Goal: Use online tool/utility: Utilize a website feature to perform a specific function

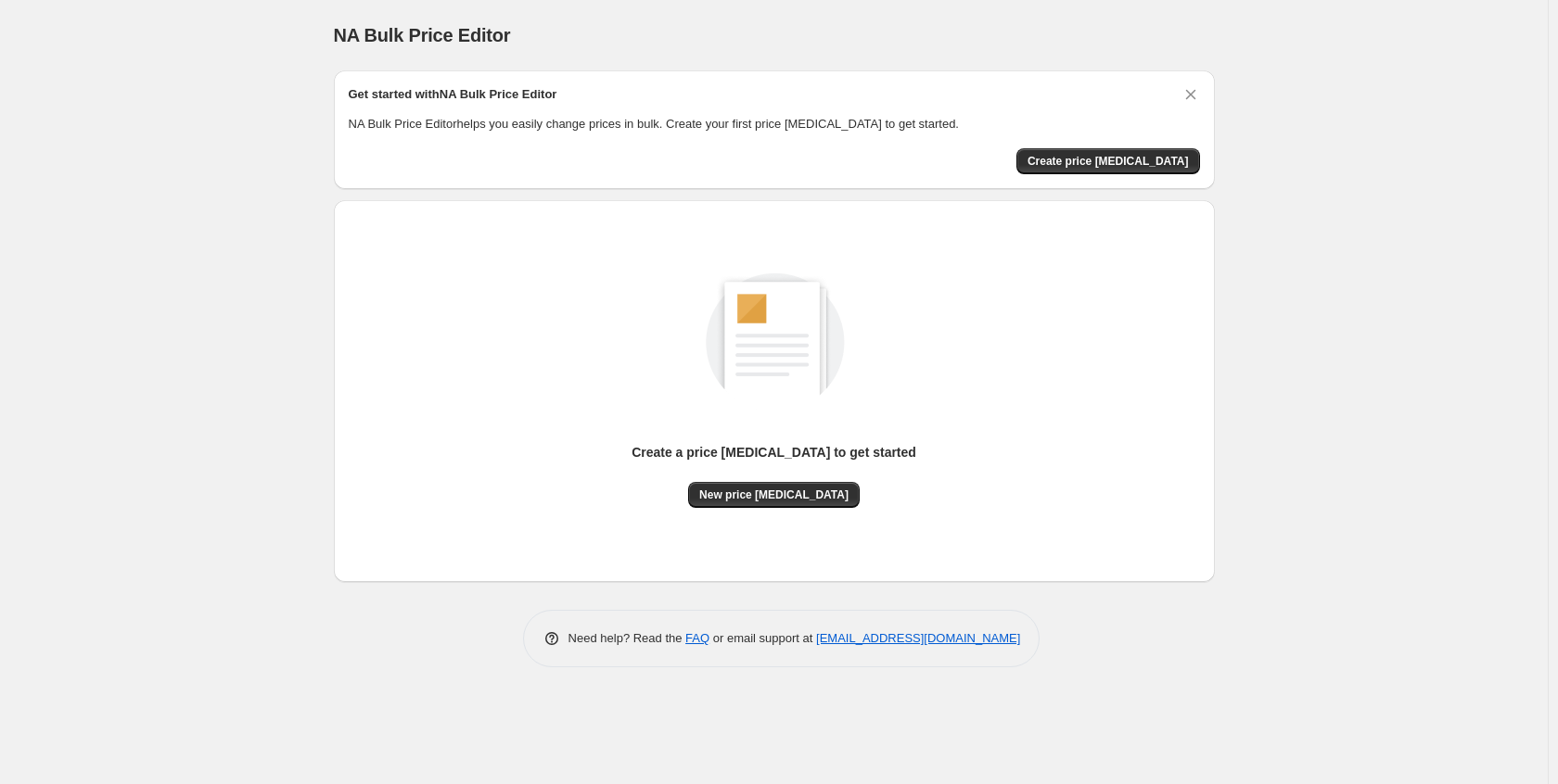
click at [1223, 287] on div "NA Bulk Price Editor. This page is ready NA Bulk Price Editor Get started with …" at bounding box center [774, 392] width 1547 height 784
drag, startPoint x: 1344, startPoint y: 236, endPoint x: 1386, endPoint y: 175, distance: 74.1
click at [1223, 235] on div "NA Bulk Price Editor. This page is ready NA Bulk Price Editor Get started with …" at bounding box center [774, 392] width 1547 height 784
click at [1132, 167] on span "Create price [MEDICAL_DATA]" at bounding box center [1107, 160] width 162 height 15
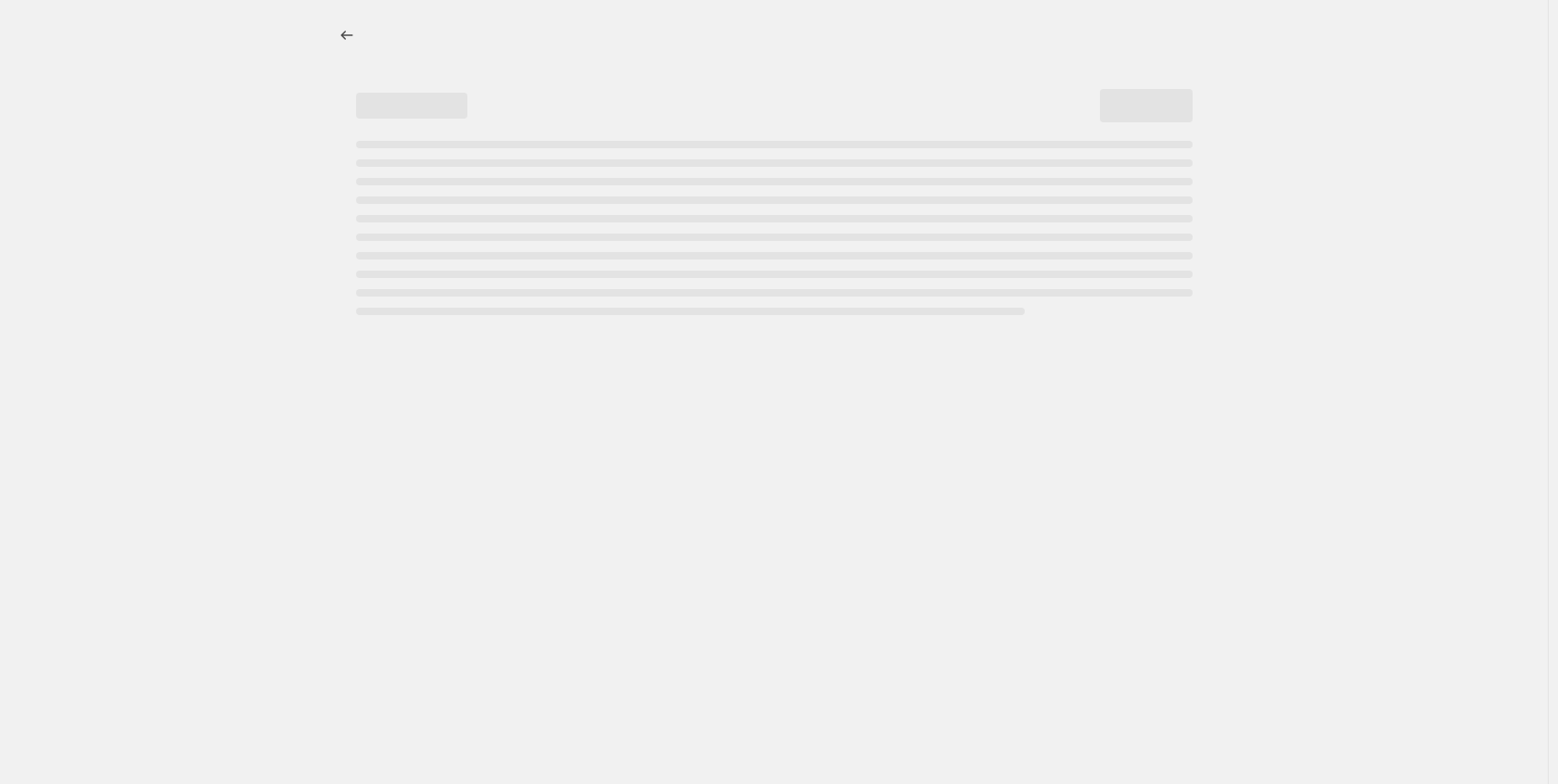
select select "percentage"
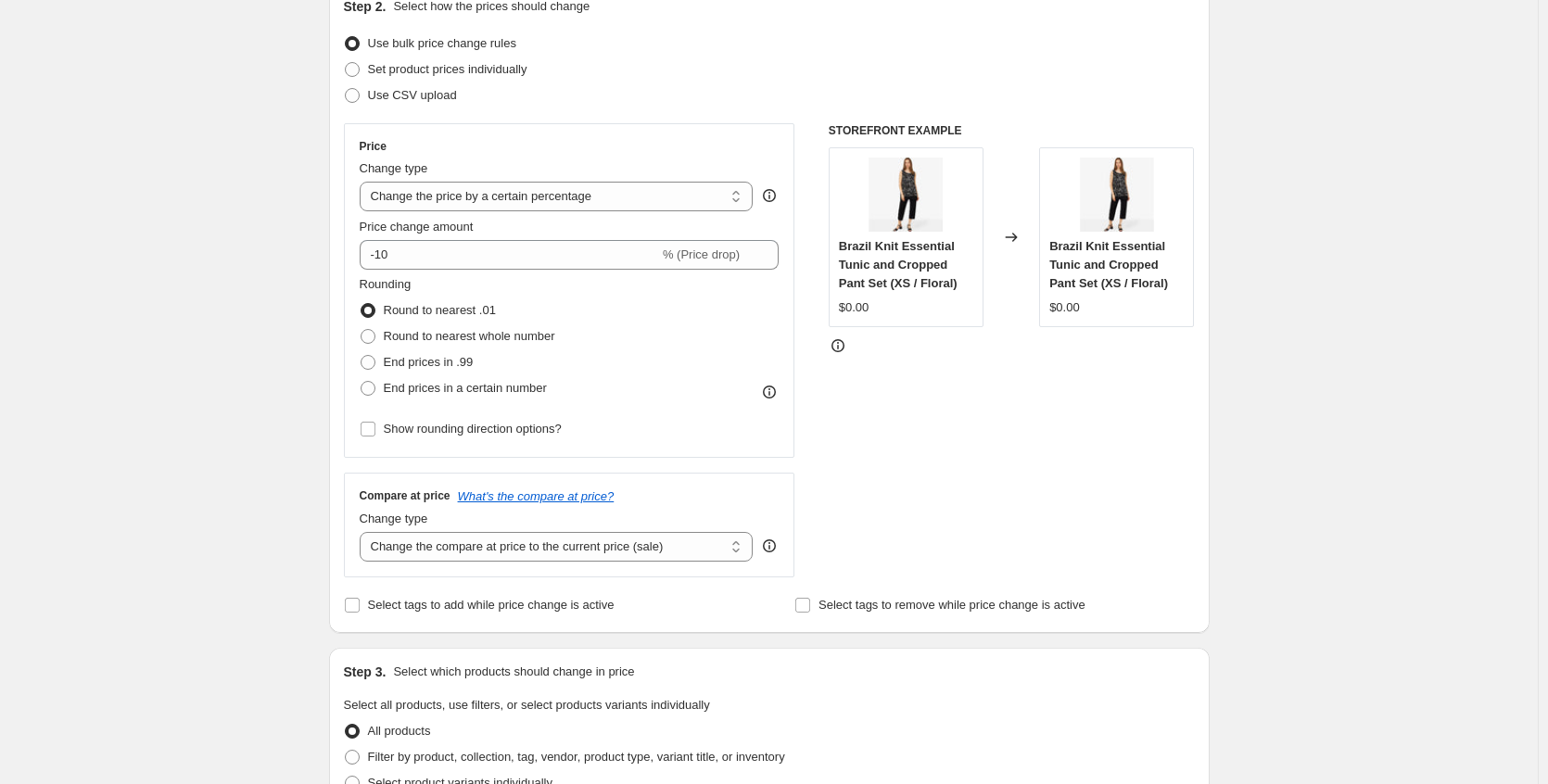
scroll to position [186, 0]
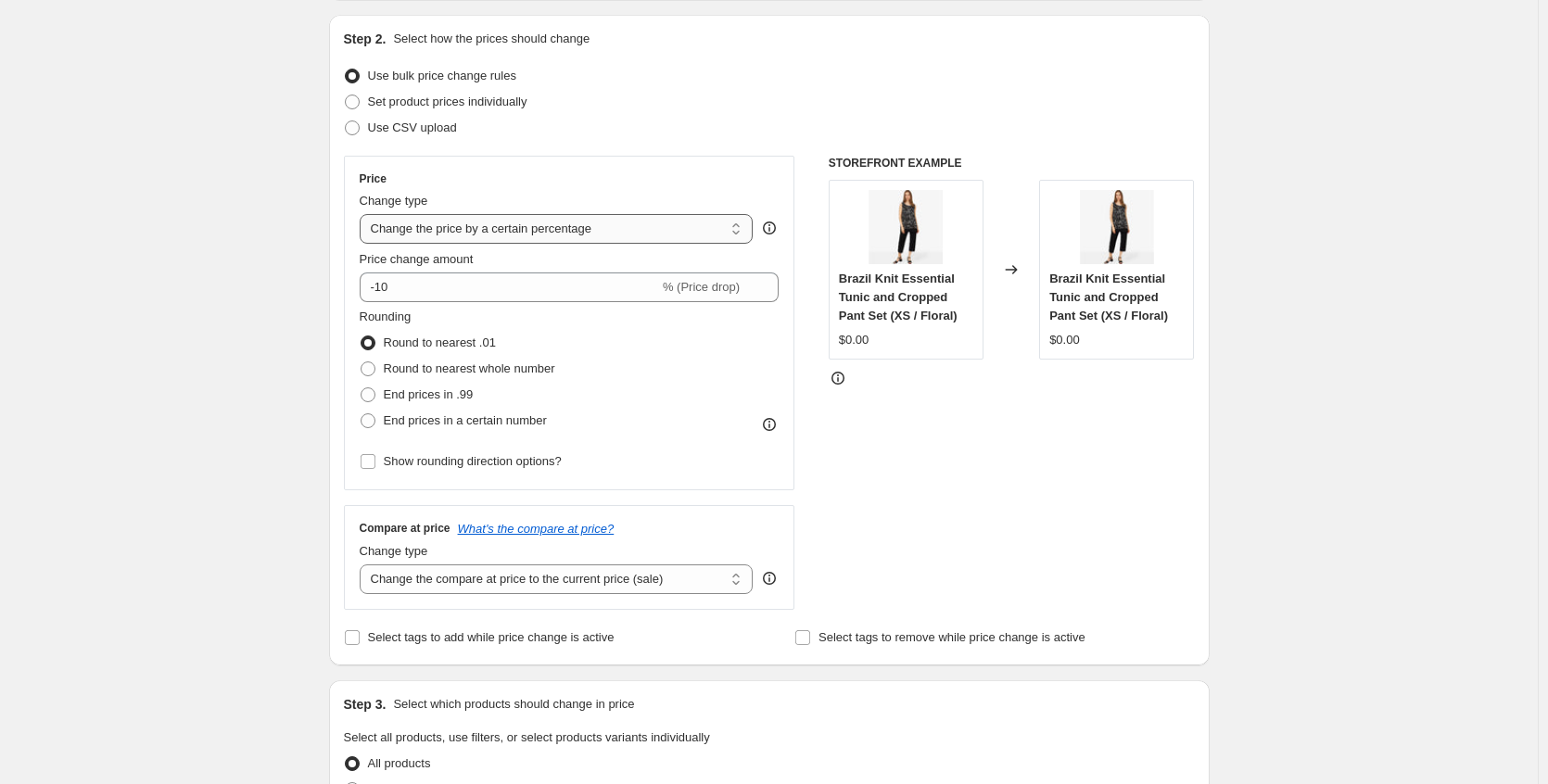
click at [726, 225] on select "Change the price to a certain amount Change the price by a certain amount Chang…" at bounding box center [557, 229] width 394 height 30
click at [308, 343] on div "Create new price [MEDICAL_DATA]. This page is ready Create new price [MEDICAL_D…" at bounding box center [769, 756] width 1538 height 1883
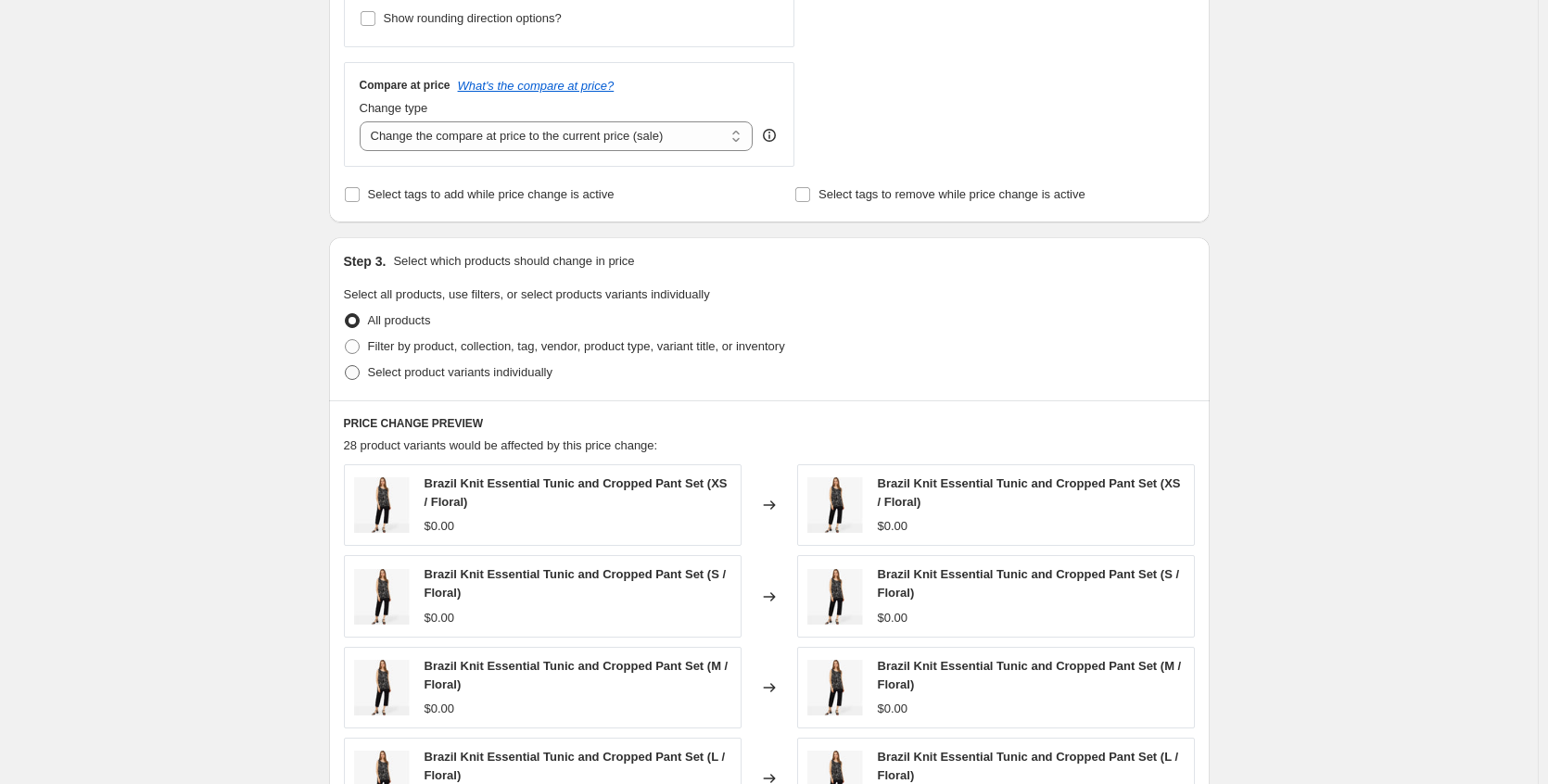
scroll to position [649, 0]
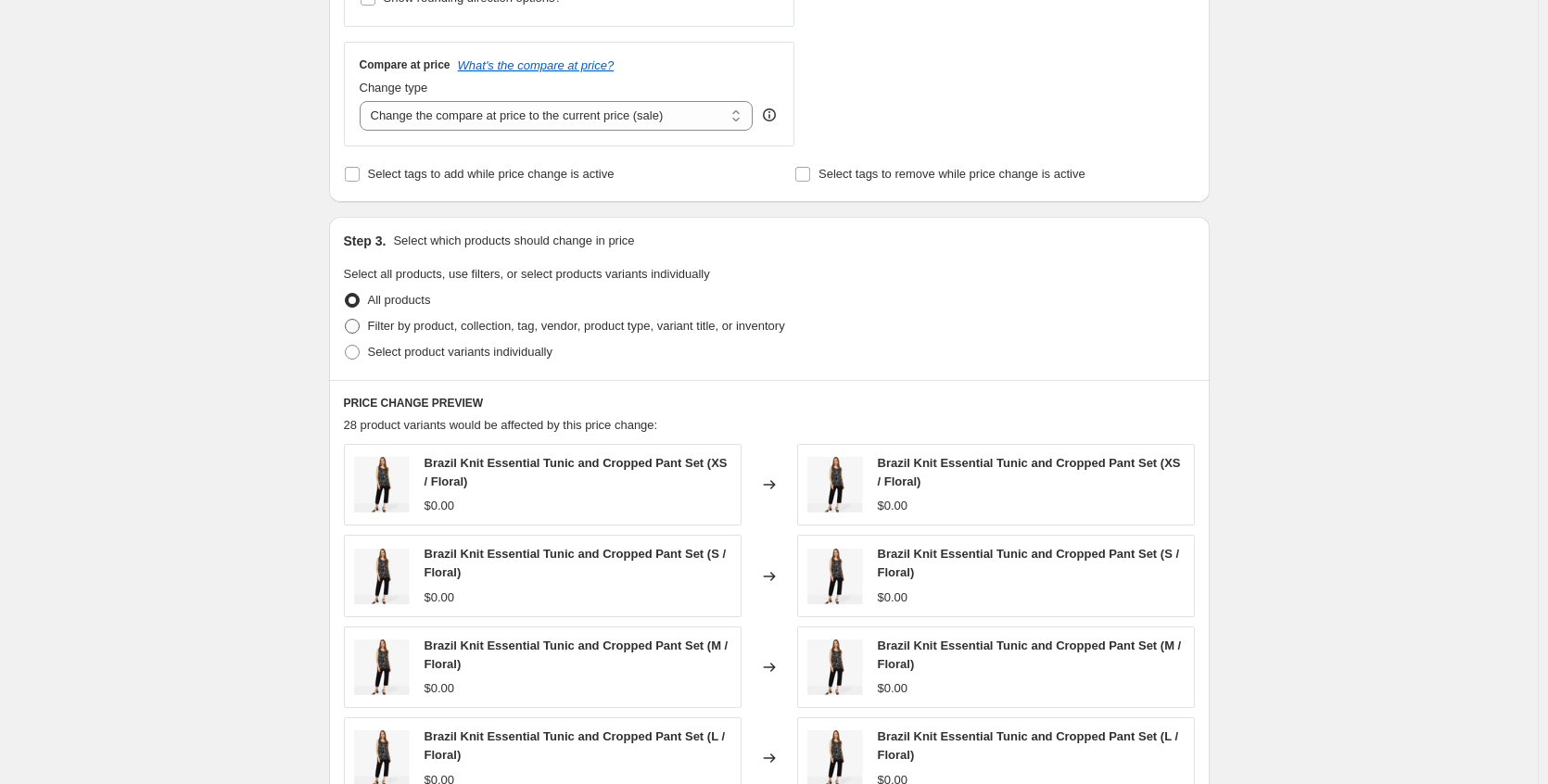
click at [360, 327] on span at bounding box center [352, 326] width 15 height 15
click at [346, 320] on input "Filter by product, collection, tag, vendor, product type, variant title, or inv…" at bounding box center [345, 319] width 1 height 1
radio input "true"
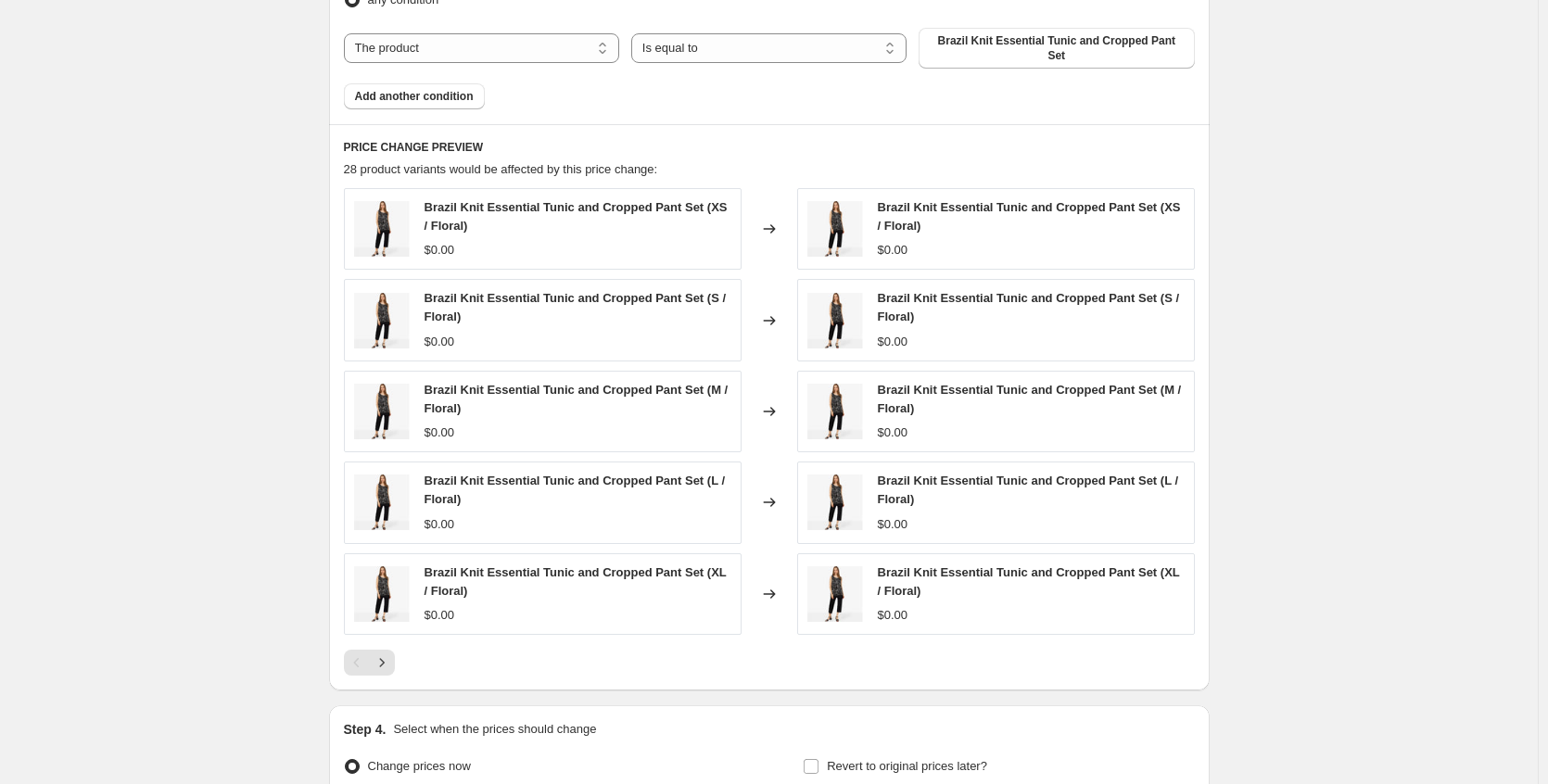
scroll to position [1297, 0]
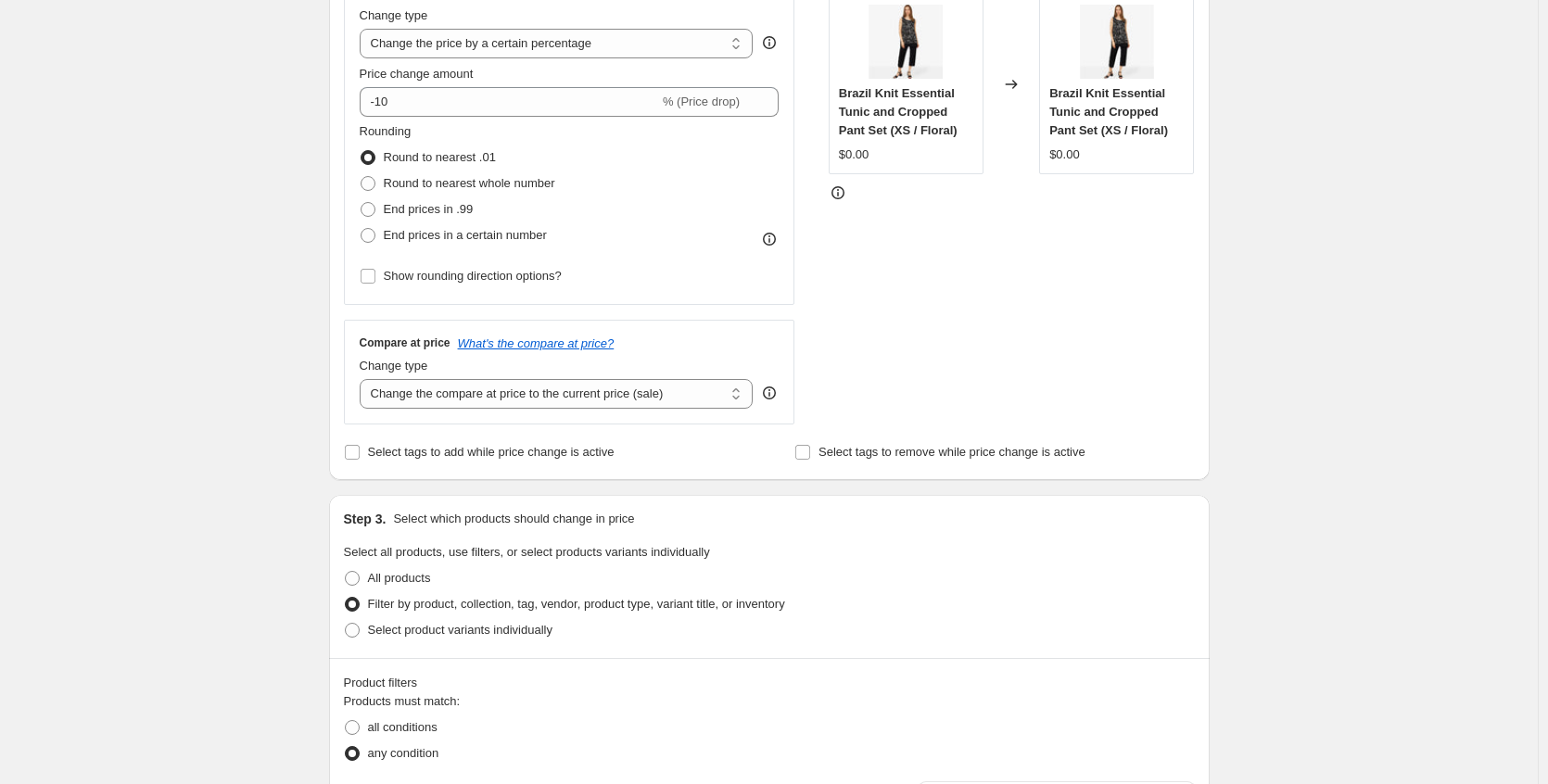
scroll to position [0, 0]
